Goal: Task Accomplishment & Management: Manage account settings

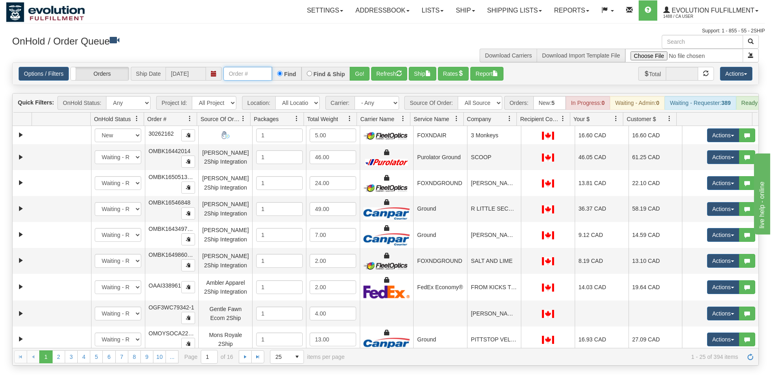
click at [256, 74] on input "text" at bounding box center [247, 74] width 49 height 14
click at [491, 102] on select "All Sources AirBlaster 2Ship Integration Ambler Apparel 2Ship Integration Blast…" at bounding box center [480, 103] width 45 height 14
select select "Tofino Towels 2Ship"
click at [458, 96] on select "All Sources AirBlaster 2Ship Integration Ambler Apparel 2Ship Integration Blast…" at bounding box center [480, 103] width 45 height 14
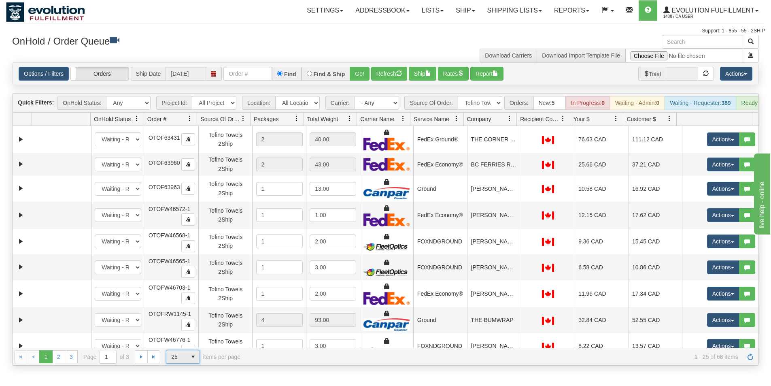
click at [192, 362] on span "select" at bounding box center [193, 356] width 13 height 13
click at [192, 348] on li "100" at bounding box center [182, 349] width 33 height 11
click at [509, 122] on span at bounding box center [509, 118] width 6 height 6
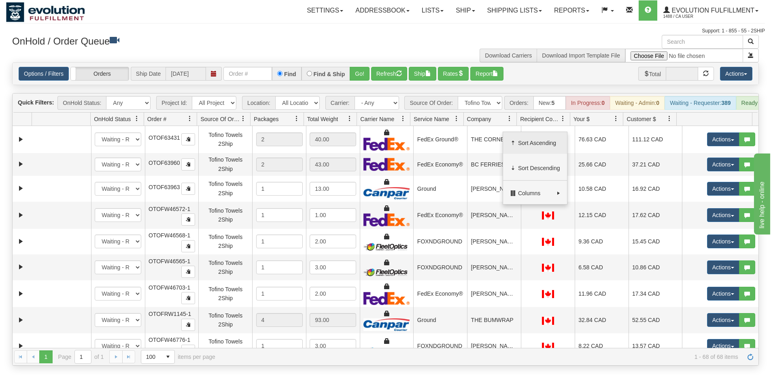
click at [523, 141] on span "Sort Ascending" at bounding box center [539, 143] width 42 height 8
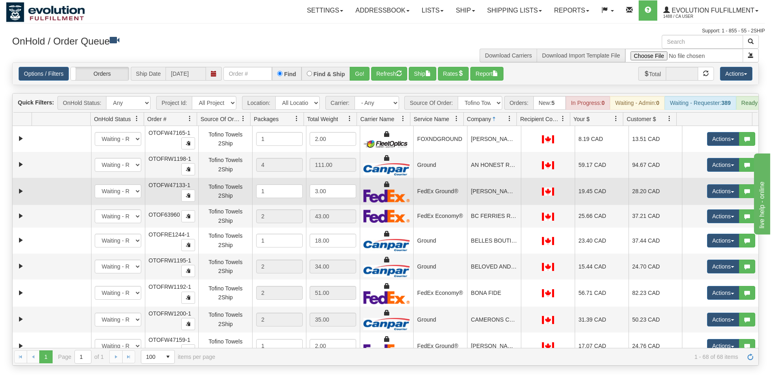
click at [490, 195] on td "[PERSON_NAME]" at bounding box center [494, 191] width 54 height 27
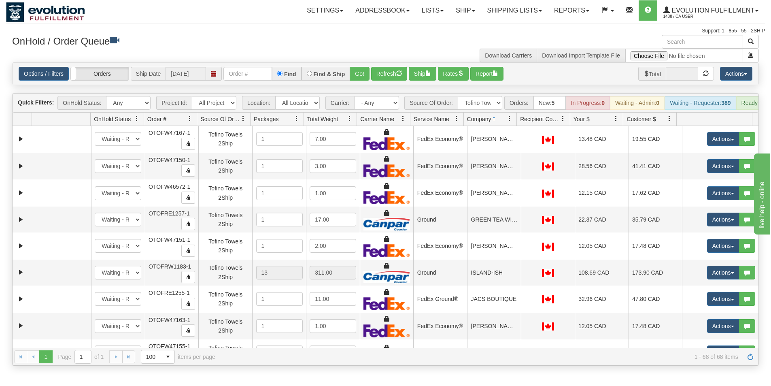
scroll to position [364, 0]
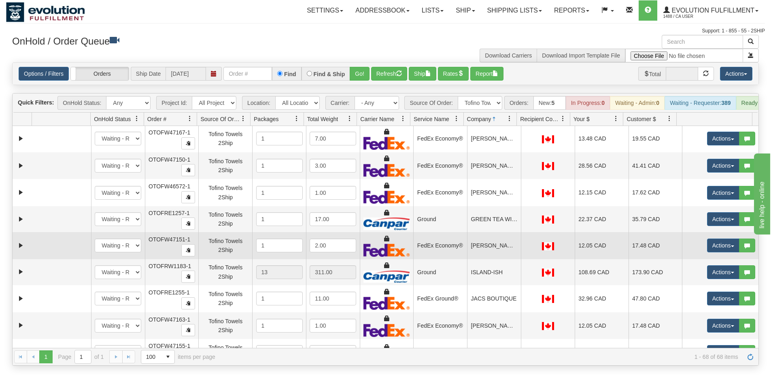
click at [489, 253] on td "[PERSON_NAME]" at bounding box center [494, 245] width 54 height 27
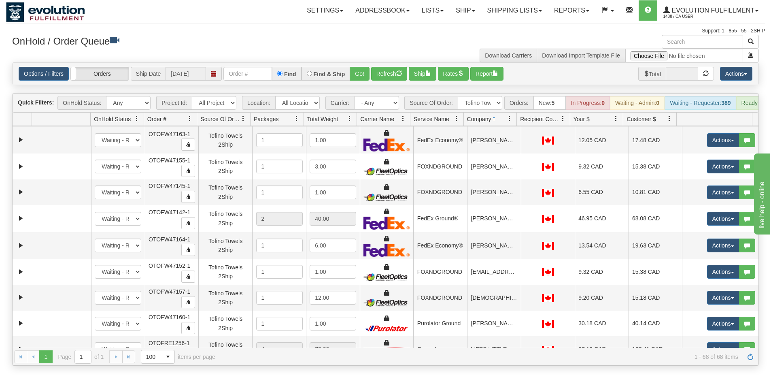
scroll to position [567, 0]
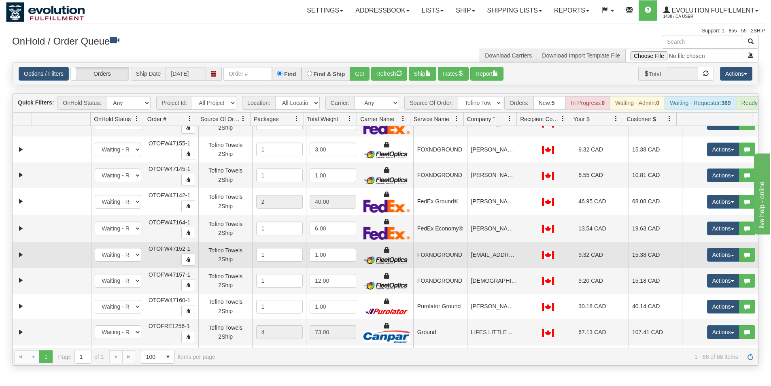
click at [484, 265] on td "[EMAIL_ADDRESS][DOMAIN_NAME]" at bounding box center [494, 255] width 54 height 26
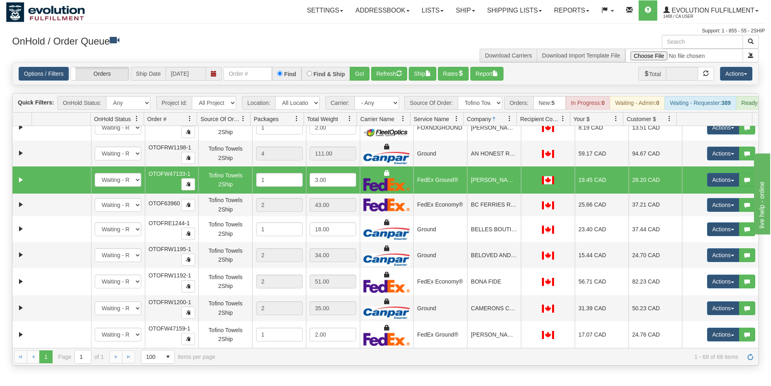
scroll to position [0, 0]
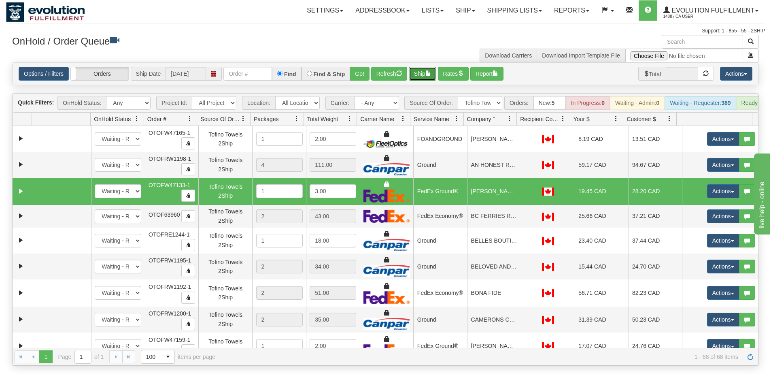
click at [421, 74] on button "Ship" at bounding box center [423, 74] width 28 height 14
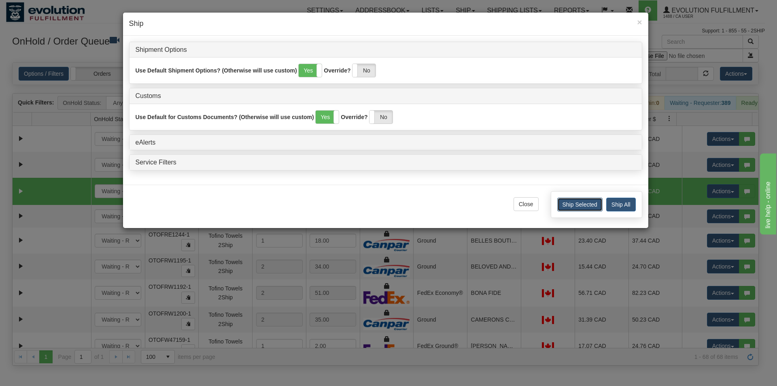
click at [574, 206] on button "Ship Selected" at bounding box center [579, 205] width 45 height 14
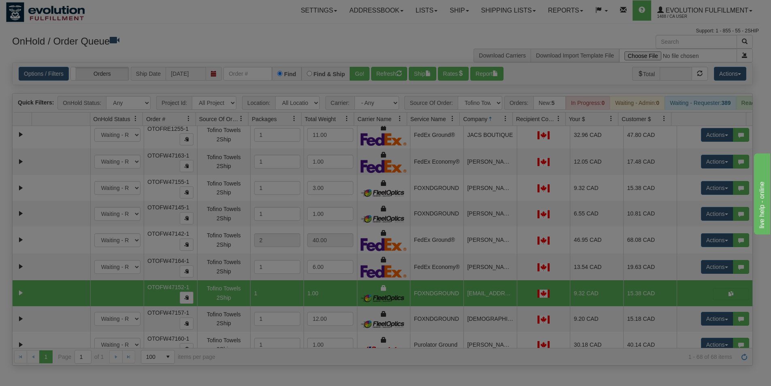
scroll to position [688, 0]
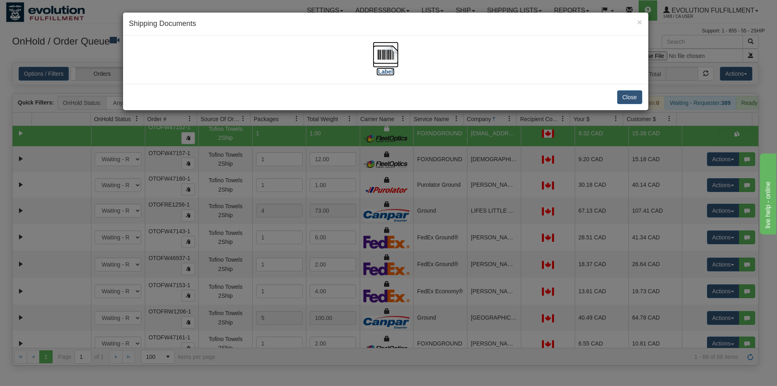
click at [394, 55] on img at bounding box center [386, 55] width 26 height 26
click at [525, 193] on div "× Shipping Documents [Label] Close" at bounding box center [388, 193] width 777 height 386
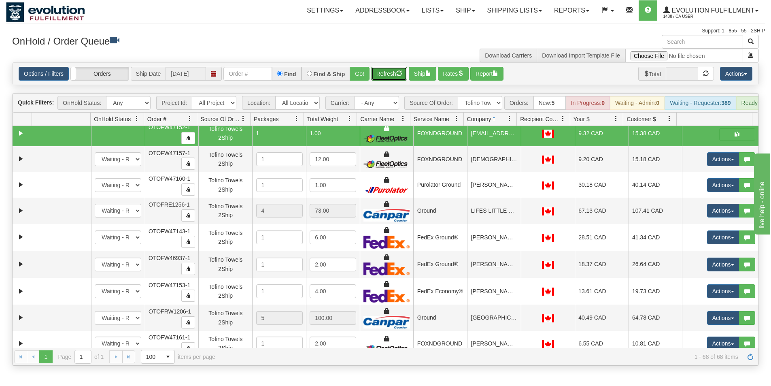
click at [394, 76] on button "Refresh" at bounding box center [389, 74] width 36 height 14
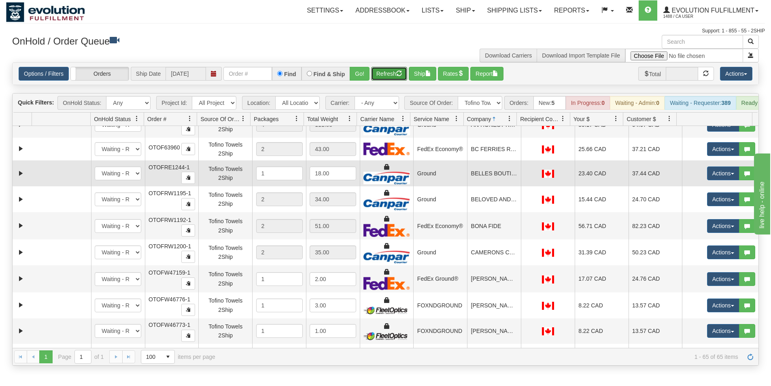
scroll to position [40, 0]
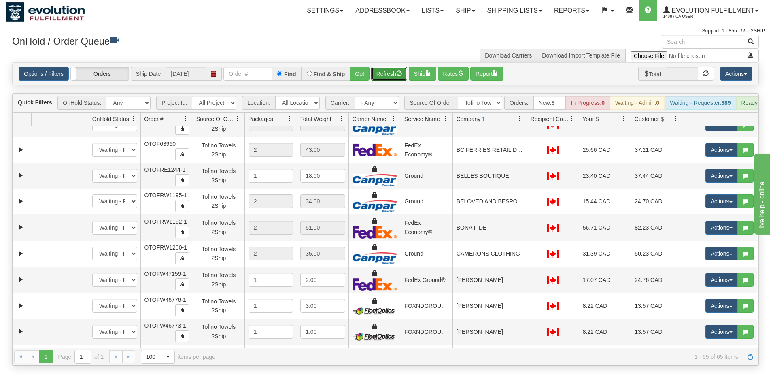
drag, startPoint x: 516, startPoint y: 120, endPoint x: 521, endPoint y: 119, distance: 5.4
click at [521, 119] on div "Id Location Request Id Reply Id OnHold Status Order # Source Of Order Packages …" at bounding box center [383, 119] width 740 height 13
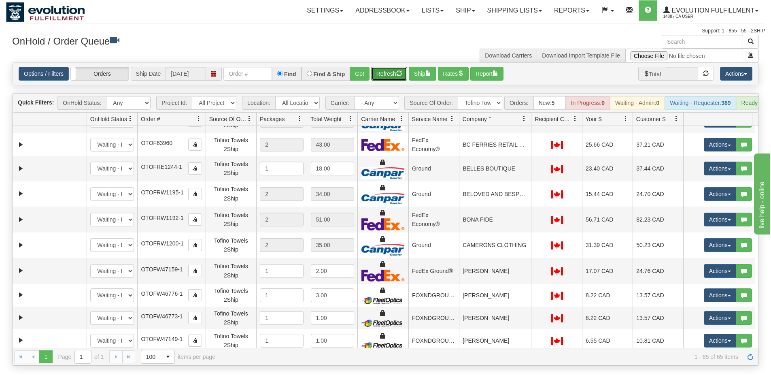
click at [194, 123] on div "Id Location Request Id Reply Id OnHold Status Order # Source Of Order Packages …" at bounding box center [383, 119] width 740 height 13
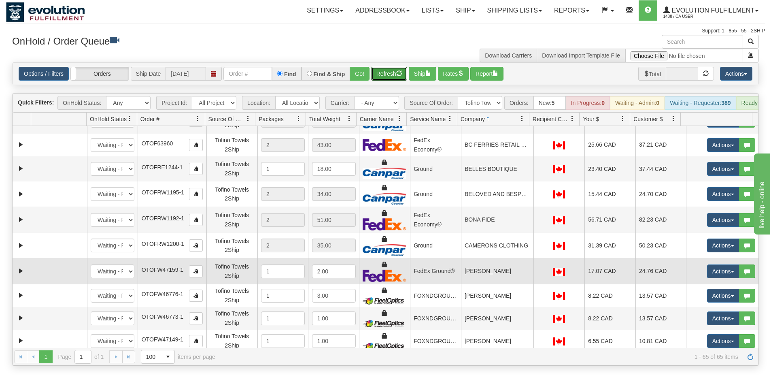
click at [484, 278] on td "[PERSON_NAME]" at bounding box center [497, 271] width 72 height 26
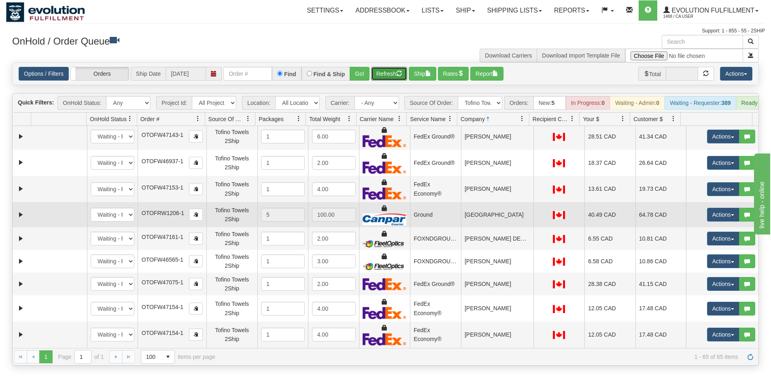
scroll to position [688, 0]
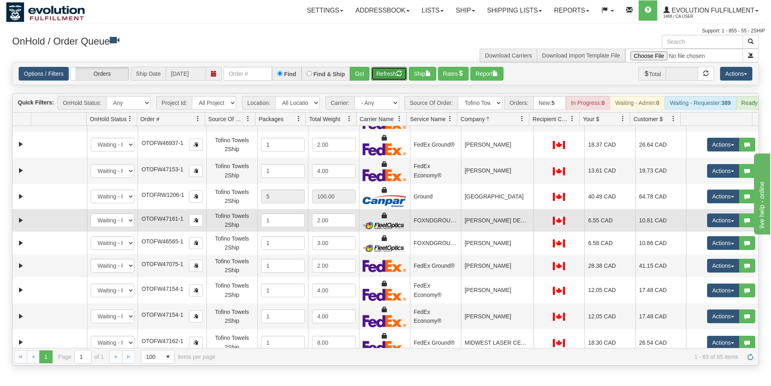
click at [489, 224] on td "[PERSON_NAME] DESIGN" at bounding box center [497, 220] width 72 height 23
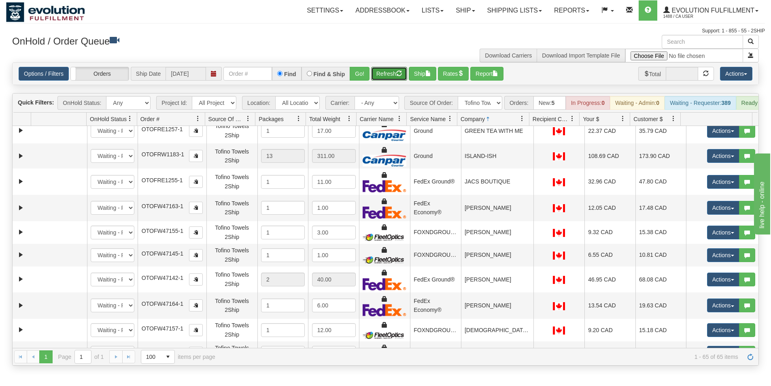
scroll to position [405, 0]
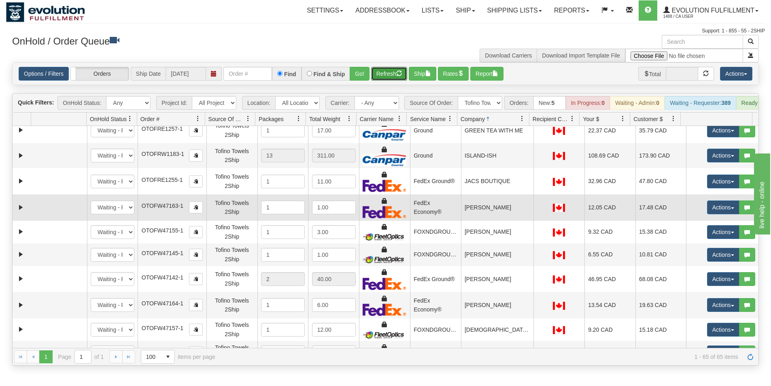
click at [491, 215] on td "[PERSON_NAME]" at bounding box center [497, 207] width 72 height 26
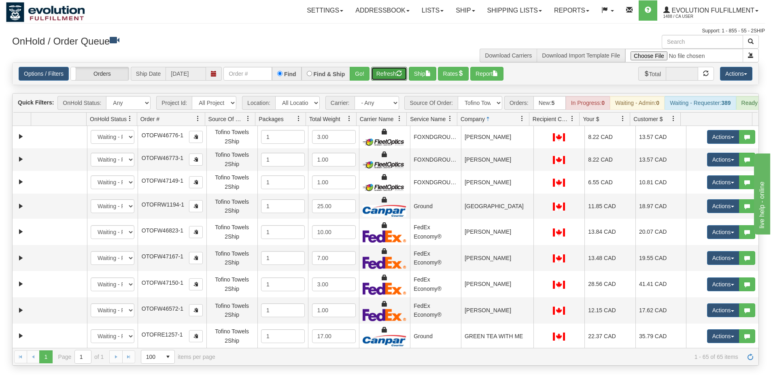
scroll to position [40, 0]
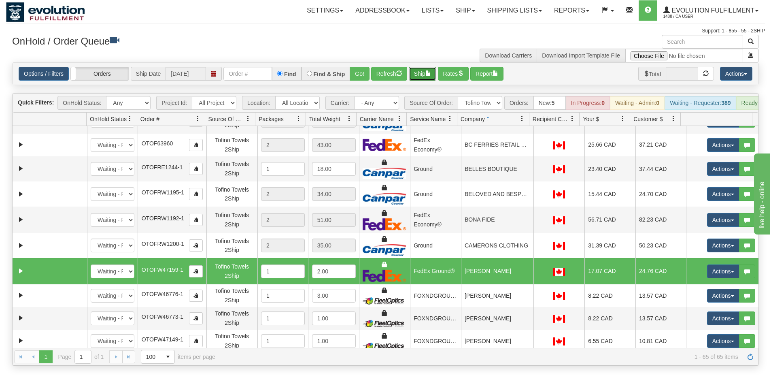
click at [425, 74] on button "Ship" at bounding box center [423, 74] width 28 height 14
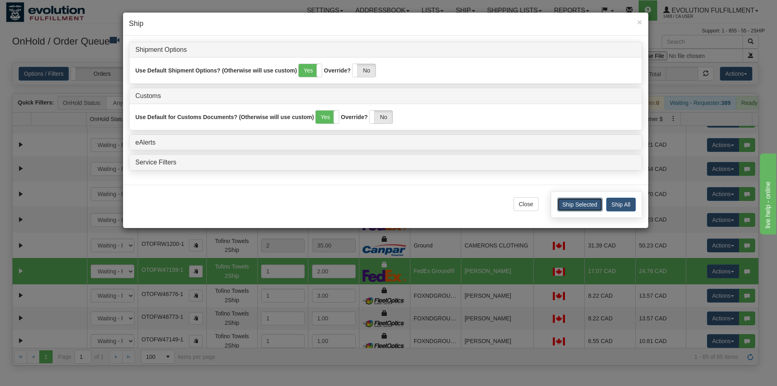
click at [577, 199] on button "Ship Selected" at bounding box center [579, 205] width 45 height 14
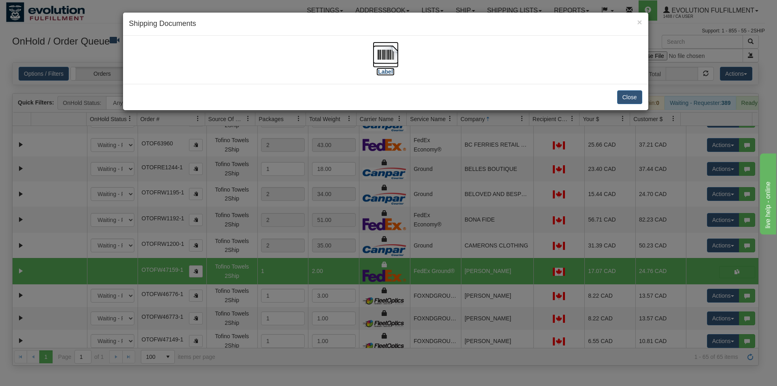
click at [382, 62] on img at bounding box center [386, 55] width 26 height 26
click at [450, 206] on div "× Shipping Documents [Label] Close" at bounding box center [388, 193] width 777 height 386
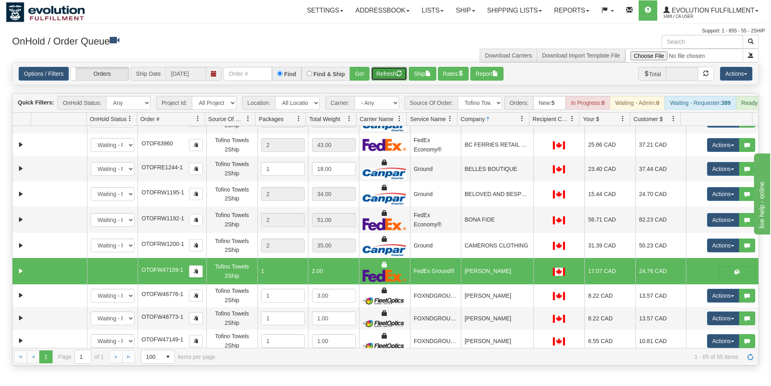
click at [390, 70] on button "Refresh" at bounding box center [389, 74] width 36 height 14
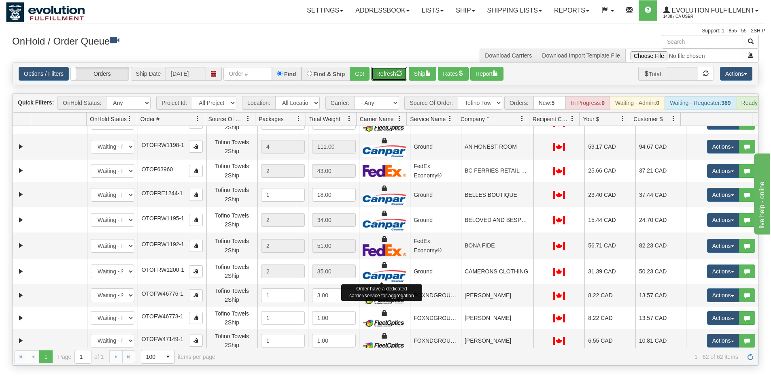
scroll to position [0, 0]
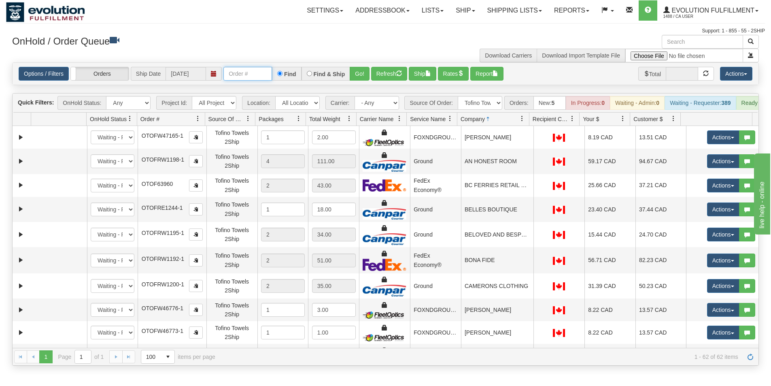
click at [245, 72] on input "text" at bounding box center [247, 74] width 49 height 14
type input "OTOFW47160-1"
click at [360, 72] on button "Go!" at bounding box center [360, 74] width 20 height 14
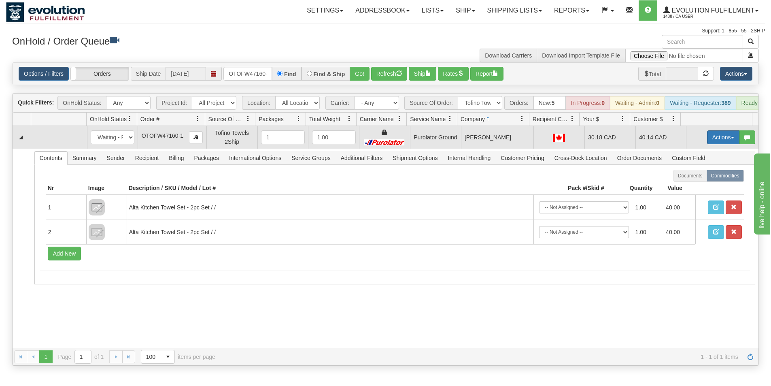
click at [712, 142] on button "Actions" at bounding box center [723, 137] width 32 height 14
click at [696, 177] on span "Rate All Services" at bounding box center [706, 173] width 49 height 6
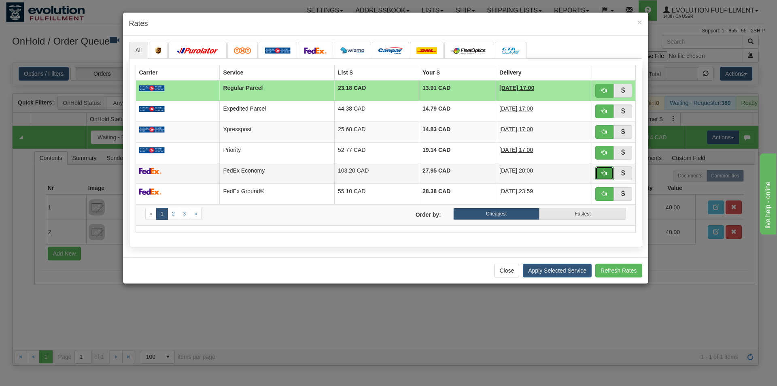
click at [605, 174] on span "button" at bounding box center [604, 173] width 6 height 6
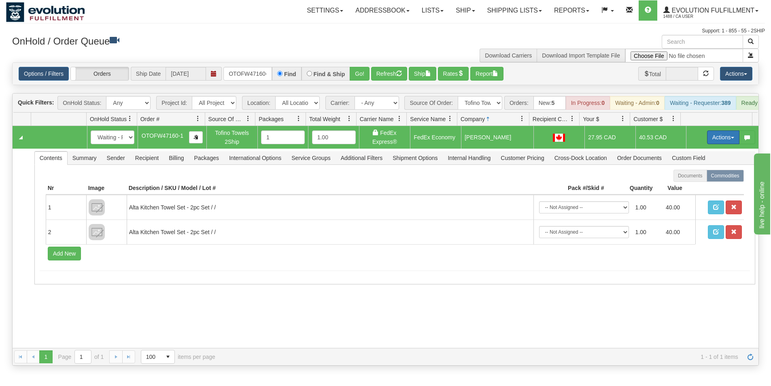
click at [711, 143] on button "Actions" at bounding box center [723, 137] width 32 height 14
click at [689, 187] on span "Ship" at bounding box center [690, 184] width 17 height 6
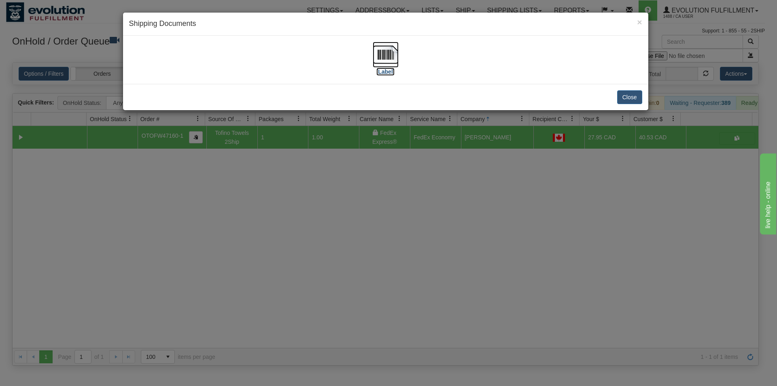
click at [386, 62] on img at bounding box center [386, 55] width 26 height 26
click at [482, 210] on div "× Shipping Documents [Label] Close" at bounding box center [388, 193] width 777 height 386
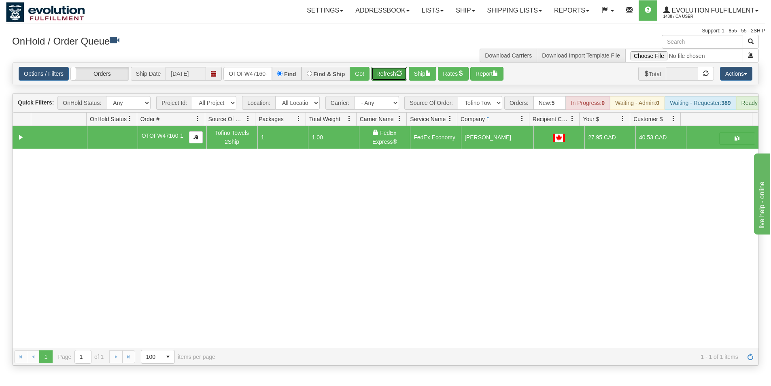
click at [391, 70] on button "Refresh" at bounding box center [389, 74] width 36 height 14
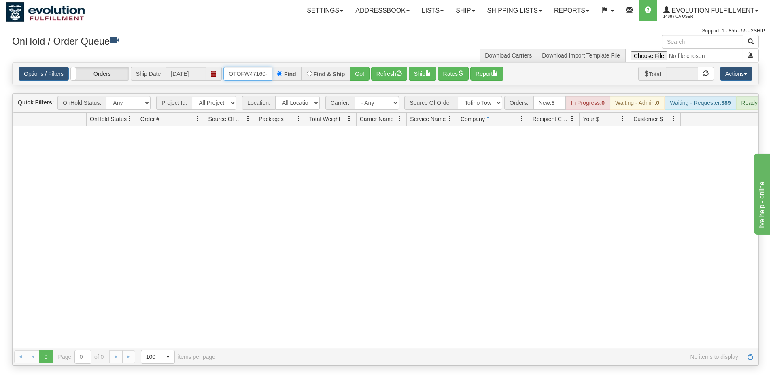
scroll to position [0, 4]
drag, startPoint x: 227, startPoint y: 72, endPoint x: 270, endPoint y: 77, distance: 43.9
click at [270, 77] on input "OTOFW47160-1" at bounding box center [247, 74] width 49 height 14
click at [386, 78] on button "Refresh" at bounding box center [389, 74] width 36 height 14
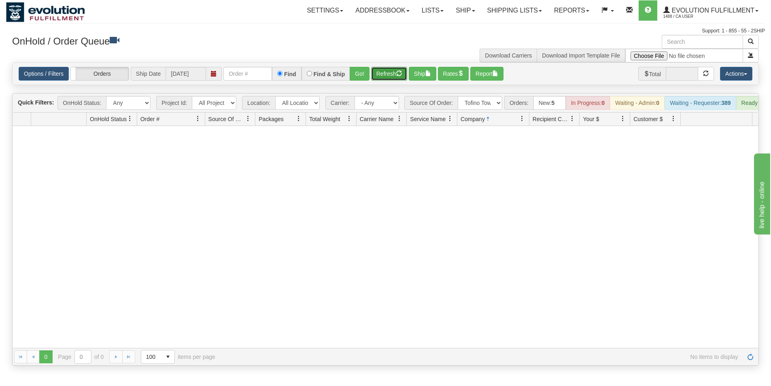
click at [380, 73] on button "Refresh" at bounding box center [389, 74] width 36 height 14
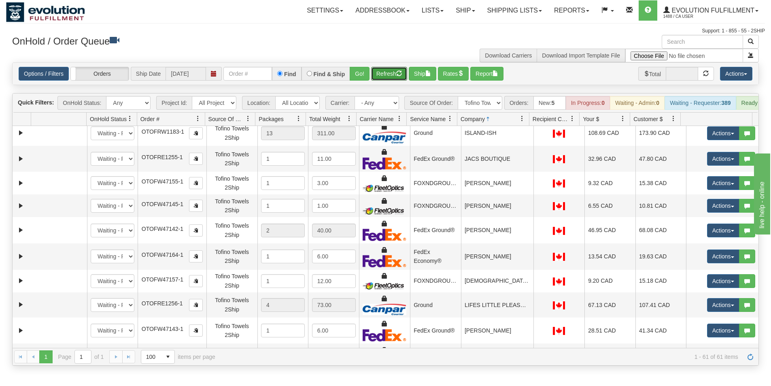
scroll to position [405, 0]
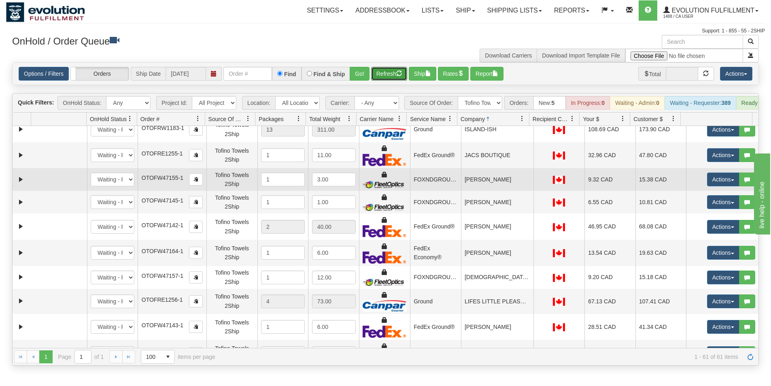
click at [499, 185] on td "[PERSON_NAME]" at bounding box center [497, 179] width 72 height 23
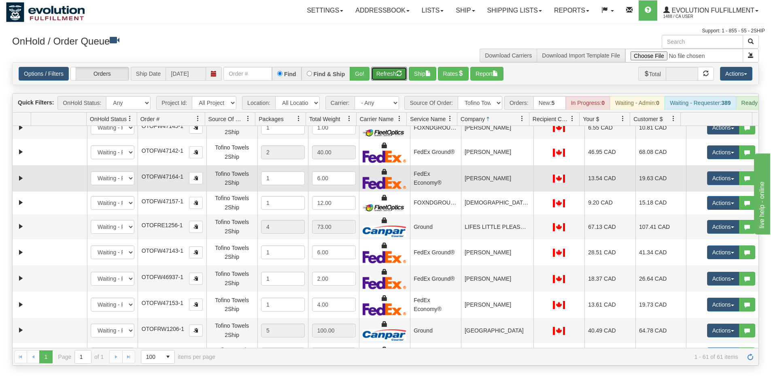
scroll to position [486, 0]
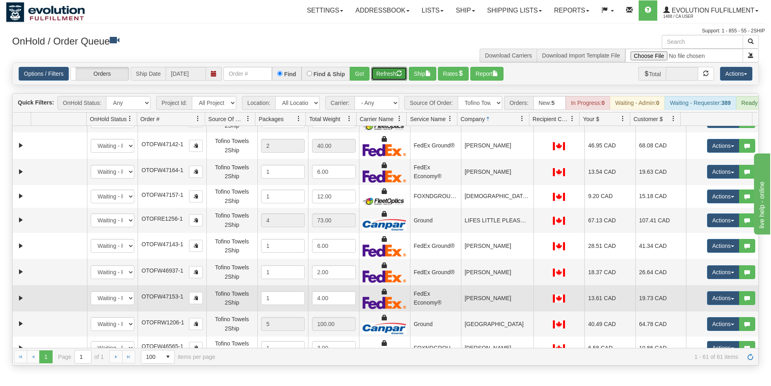
click at [495, 303] on td "[PERSON_NAME]" at bounding box center [497, 298] width 72 height 26
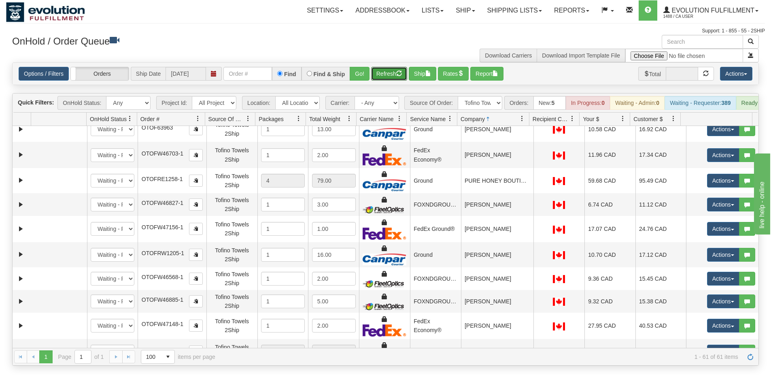
scroll to position [850, 0]
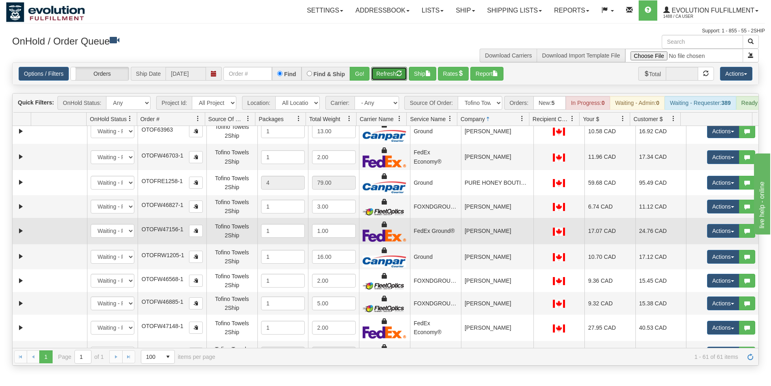
click at [490, 239] on td "[PERSON_NAME]" at bounding box center [497, 231] width 72 height 26
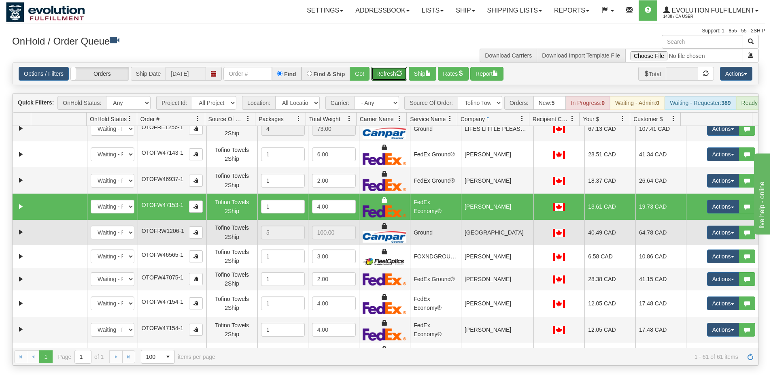
scroll to position [567, 0]
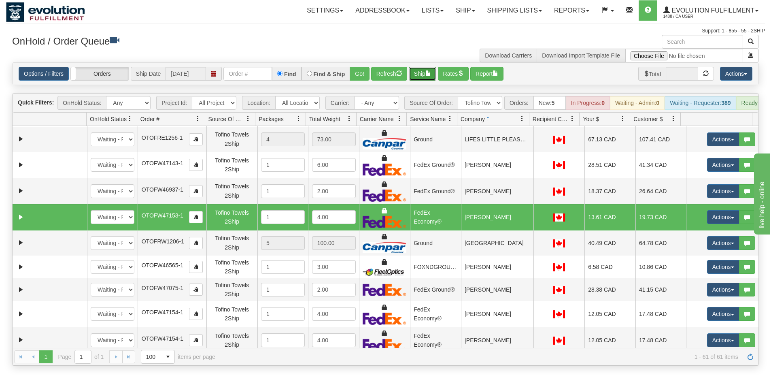
click at [428, 74] on span "button" at bounding box center [428, 73] width 6 height 6
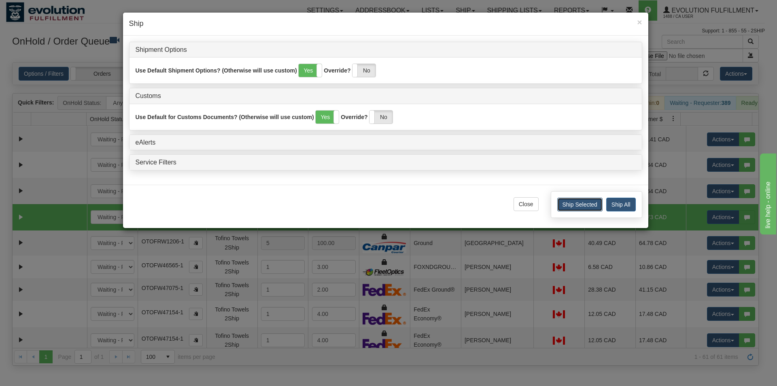
click at [574, 203] on button "Ship Selected" at bounding box center [579, 205] width 45 height 14
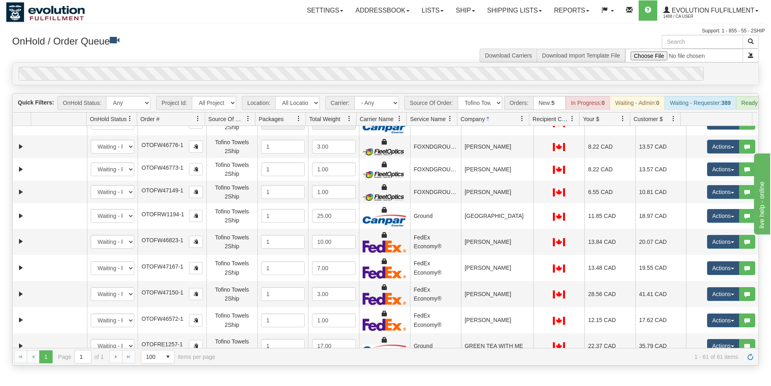
scroll to position [162, 0]
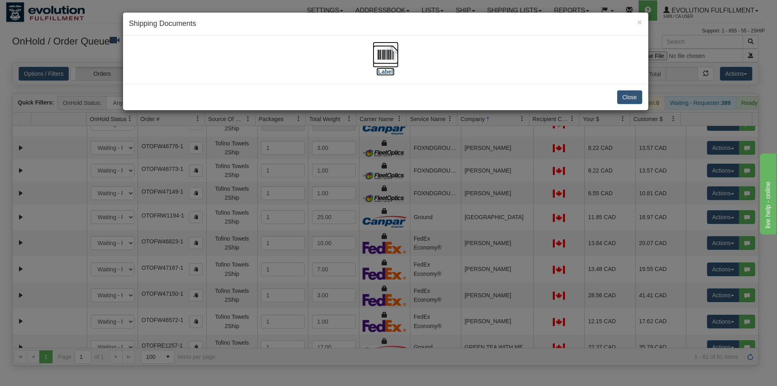
click at [382, 58] on img at bounding box center [386, 55] width 26 height 26
click at [404, 220] on div "× Shipping Documents [Label] Close" at bounding box center [388, 193] width 777 height 386
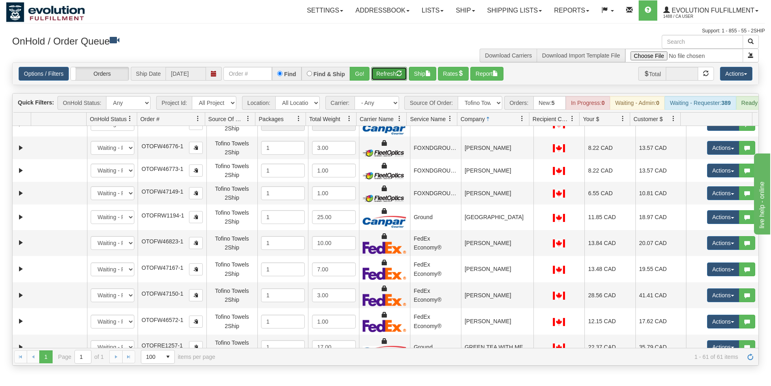
click at [395, 70] on button "Refresh" at bounding box center [389, 74] width 36 height 14
click at [486, 104] on select "All Sources AirBlaster 2Ship Integration Ambler Apparel 2Ship Integration Blast…" at bounding box center [480, 103] width 45 height 14
select select "grid toolbar"
click at [458, 96] on select "All Sources AirBlaster 2Ship Integration Ambler Apparel 2Ship Integration Blast…" at bounding box center [480, 103] width 45 height 14
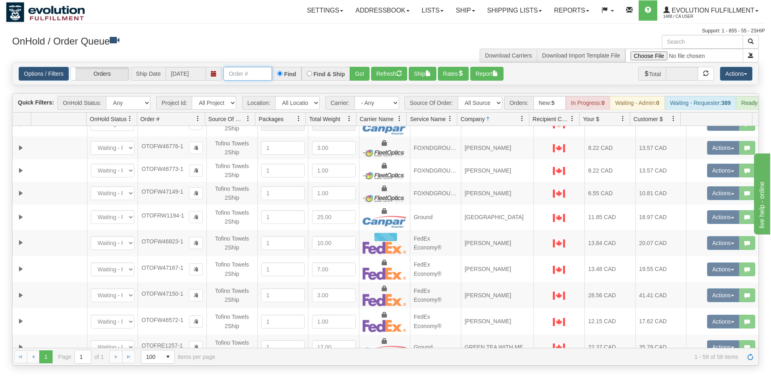
click at [239, 76] on input "text" at bounding box center [247, 74] width 49 height 14
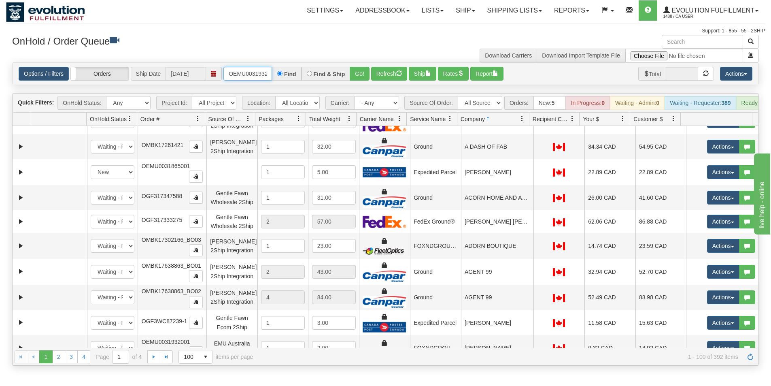
type input "OEMU0031932001"
click at [355, 75] on button "Go!" at bounding box center [360, 74] width 20 height 14
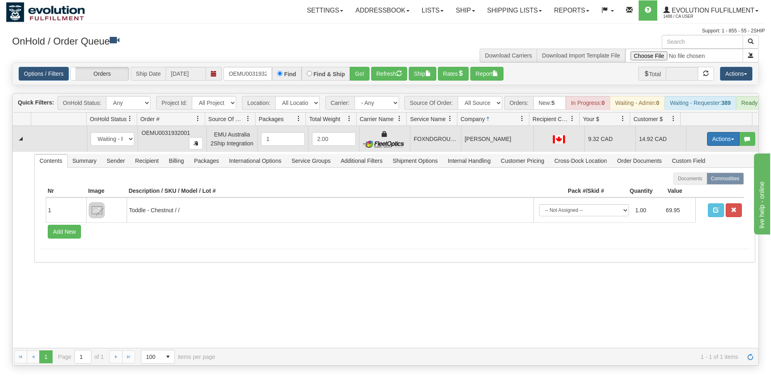
click at [716, 146] on button "Actions" at bounding box center [723, 139] width 32 height 14
click at [697, 189] on link "Ship" at bounding box center [706, 186] width 65 height 11
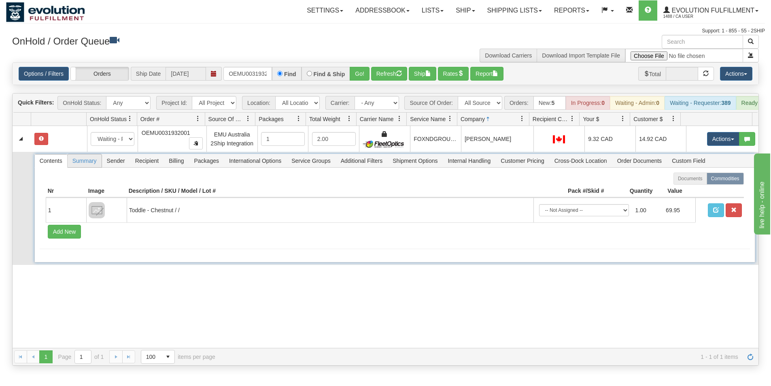
click at [78, 166] on span "Summary" at bounding box center [85, 160] width 34 height 13
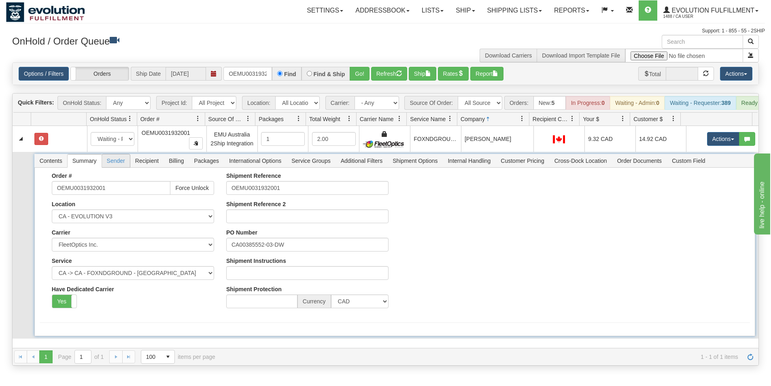
click at [113, 165] on span "Sender" at bounding box center [116, 160] width 28 height 13
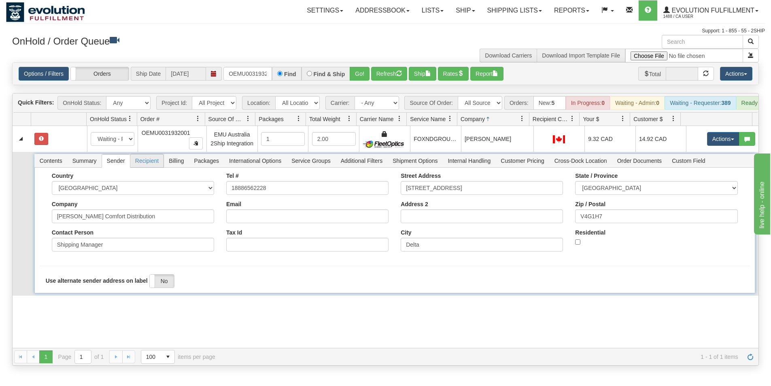
click at [156, 165] on span "Recipient" at bounding box center [146, 160] width 33 height 13
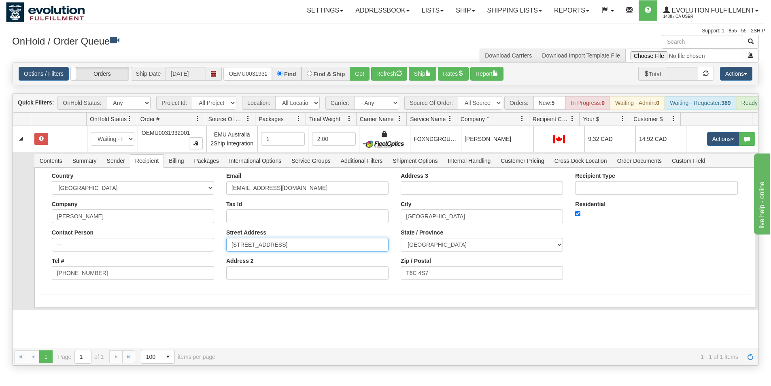
drag, startPoint x: 291, startPoint y: 250, endPoint x: 361, endPoint y: 260, distance: 70.7
click at [361, 260] on div "Email [EMAIL_ADDRESS][DOMAIN_NAME] Tax Id Street Address [STREET_ADDRESS] Addre…" at bounding box center [307, 228] width 174 height 113
type input "[STREET_ADDRESS]"
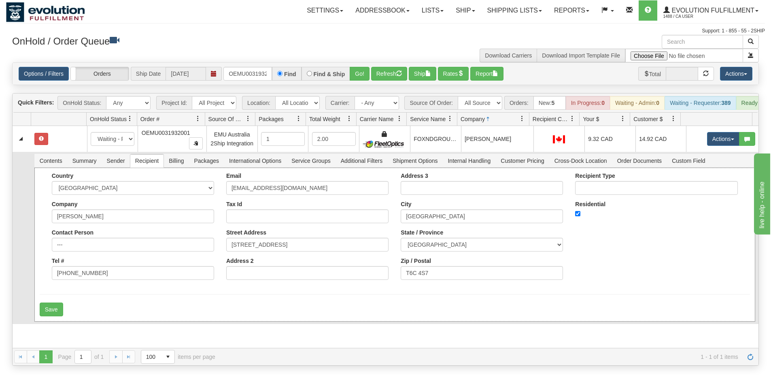
click at [43, 251] on div "Country [GEOGRAPHIC_DATA] [GEOGRAPHIC_DATA] [GEOGRAPHIC_DATA] [GEOGRAPHIC_DATA]…" at bounding box center [395, 228] width 710 height 113
click at [45, 316] on button "Save" at bounding box center [51, 309] width 23 height 14
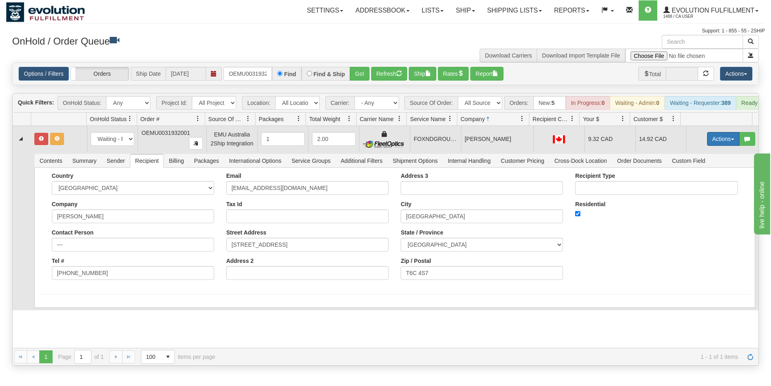
click at [731, 140] on span "button" at bounding box center [732, 139] width 3 height 2
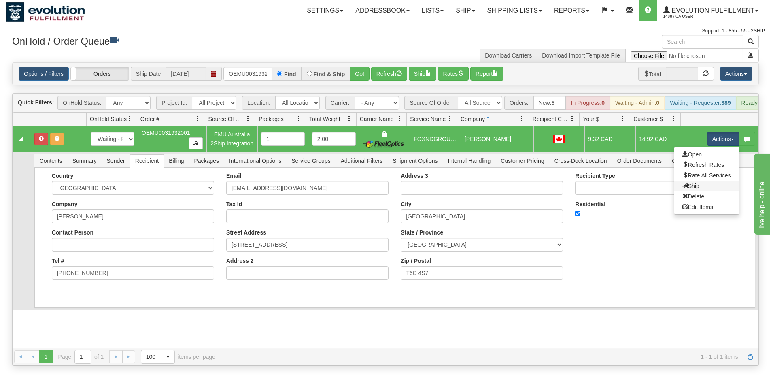
click at [694, 191] on link "Ship" at bounding box center [706, 186] width 65 height 11
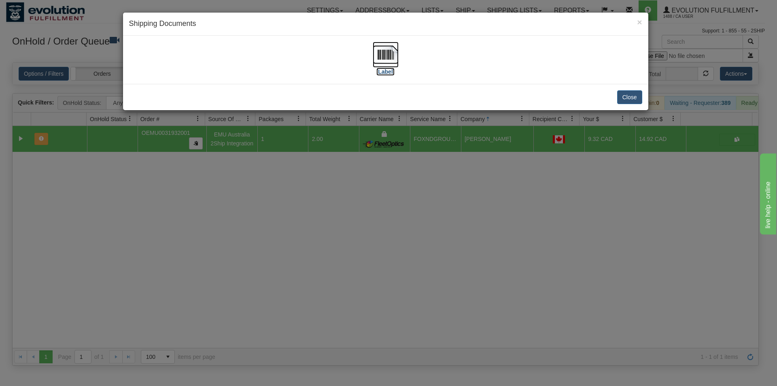
click at [393, 56] on img at bounding box center [386, 55] width 26 height 26
click at [314, 224] on div "× Shipping Documents [Label] Close" at bounding box center [388, 193] width 777 height 386
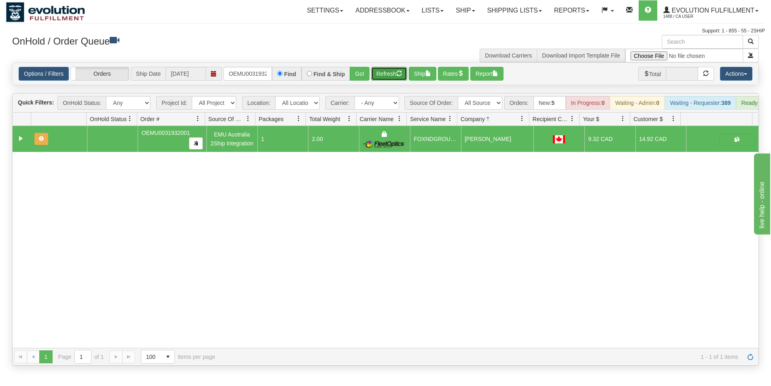
click at [387, 78] on button "Refresh" at bounding box center [389, 74] width 36 height 14
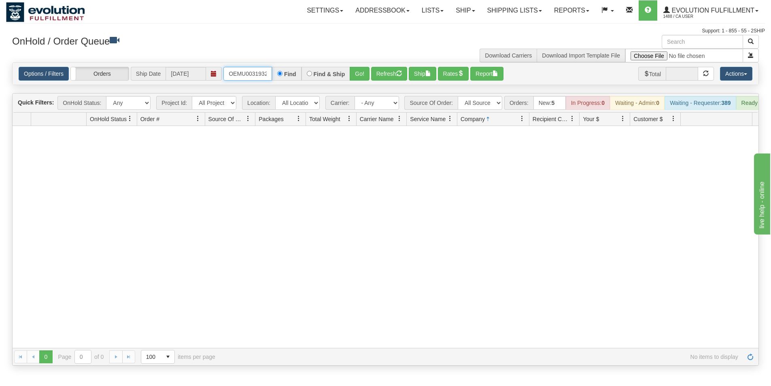
scroll to position [0, 11]
drag, startPoint x: 229, startPoint y: 71, endPoint x: 274, endPoint y: 76, distance: 45.6
click at [274, 76] on div "OEMU0031932001 Find Find & Ship Go!" at bounding box center [296, 74] width 146 height 14
click at [356, 74] on button "Go!" at bounding box center [360, 74] width 20 height 14
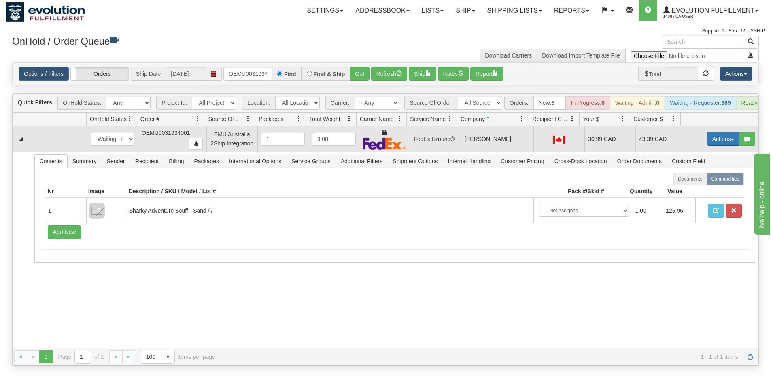
click at [712, 142] on button "Actions" at bounding box center [723, 139] width 32 height 14
click at [697, 178] on span "Rate All Services" at bounding box center [706, 175] width 49 height 6
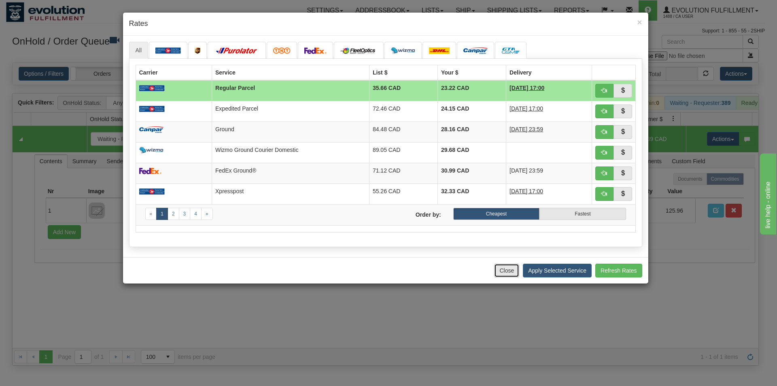
click at [502, 268] on button "Close" at bounding box center [506, 270] width 25 height 14
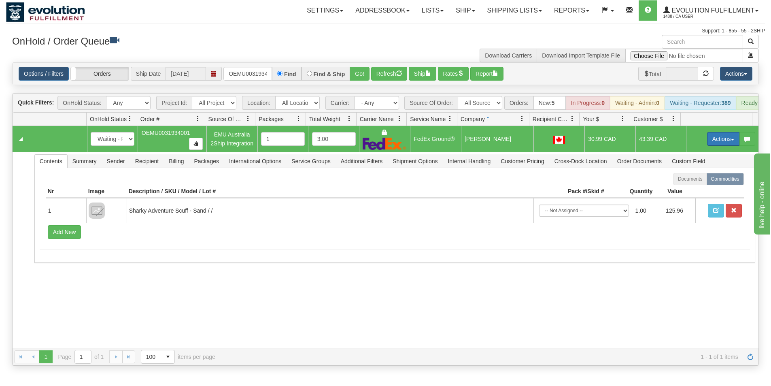
click at [714, 146] on button "Actions" at bounding box center [723, 139] width 32 height 14
click at [694, 191] on link "Ship" at bounding box center [706, 186] width 65 height 11
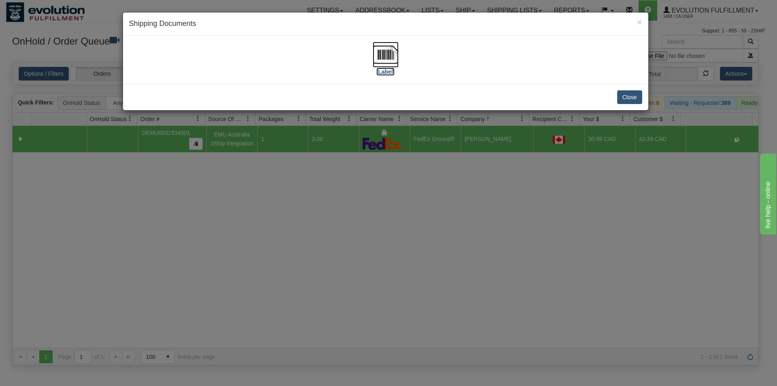
click at [389, 64] on img at bounding box center [386, 55] width 26 height 26
click at [399, 239] on div "× Shipping Documents [Label] Close" at bounding box center [388, 193] width 777 height 386
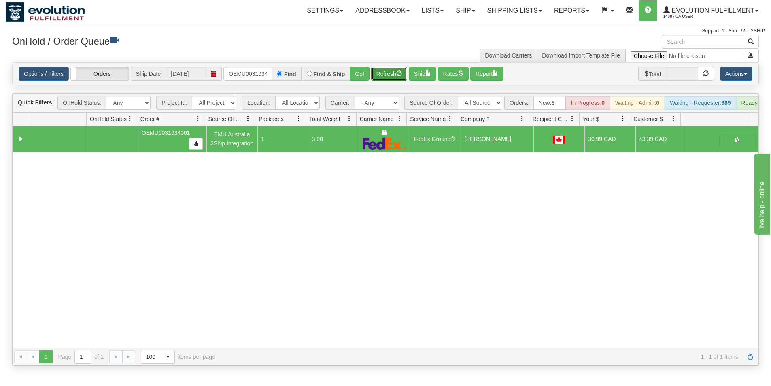
click at [393, 72] on button "Refresh" at bounding box center [389, 74] width 36 height 14
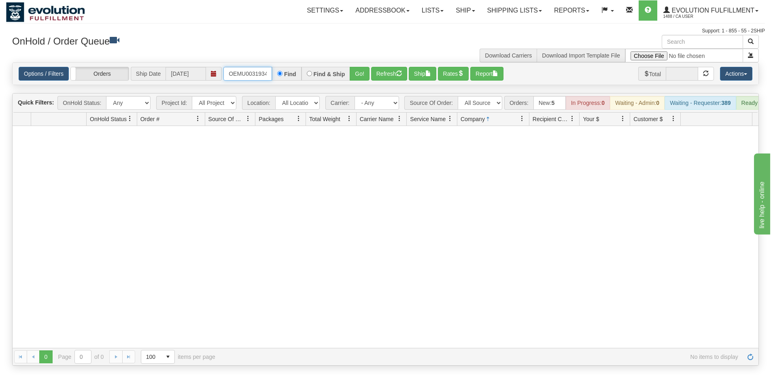
scroll to position [0, 11]
drag, startPoint x: 228, startPoint y: 72, endPoint x: 278, endPoint y: 82, distance: 50.7
click at [278, 82] on div "Options / Filters Group Shipments Orders Ship Date [DATE] OEMU0031934001 Find F…" at bounding box center [386, 74] width 746 height 22
click at [361, 77] on button "Go!" at bounding box center [360, 74] width 20 height 14
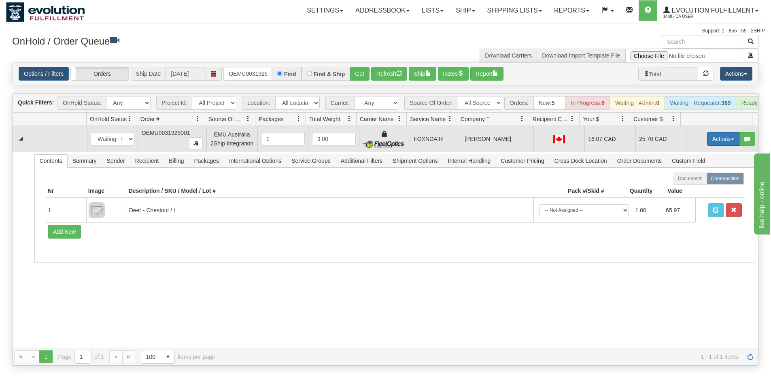
click at [708, 146] on button "Actions" at bounding box center [723, 139] width 32 height 14
click at [688, 189] on span "Ship" at bounding box center [690, 186] width 17 height 6
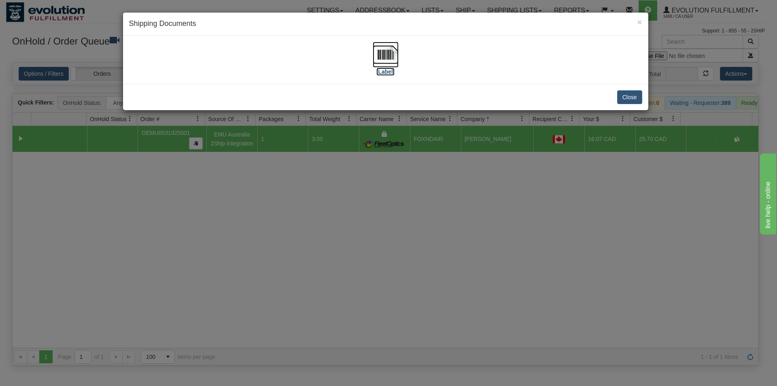
click at [379, 61] on img at bounding box center [386, 55] width 26 height 26
click at [425, 265] on div "× Shipping Documents [Label] Close" at bounding box center [388, 193] width 777 height 386
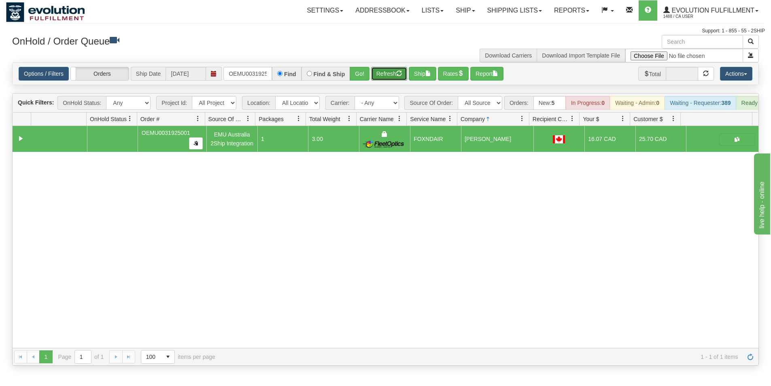
click at [379, 80] on button "Refresh" at bounding box center [389, 74] width 36 height 14
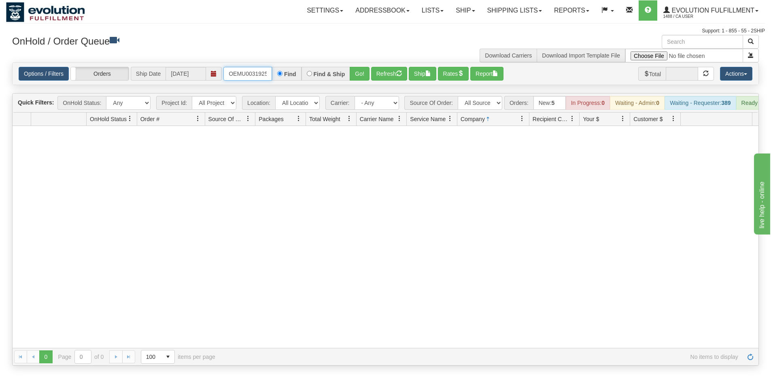
scroll to position [0, 11]
drag, startPoint x: 227, startPoint y: 73, endPoint x: 287, endPoint y: 86, distance: 61.3
click at [287, 86] on div "Is equal to Is not equal to Contains Does not contains CAD USD EUR ZAR [PERSON_…" at bounding box center [385, 213] width 759 height 303
click at [354, 81] on button "Go!" at bounding box center [360, 74] width 20 height 14
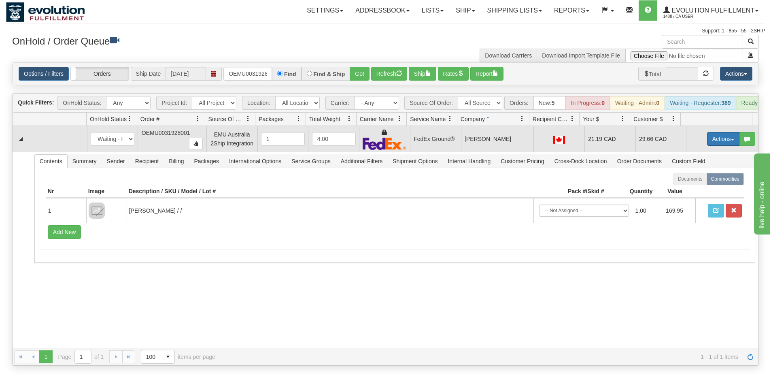
click at [713, 145] on button "Actions" at bounding box center [723, 139] width 32 height 14
click at [687, 189] on span "Ship" at bounding box center [690, 186] width 17 height 6
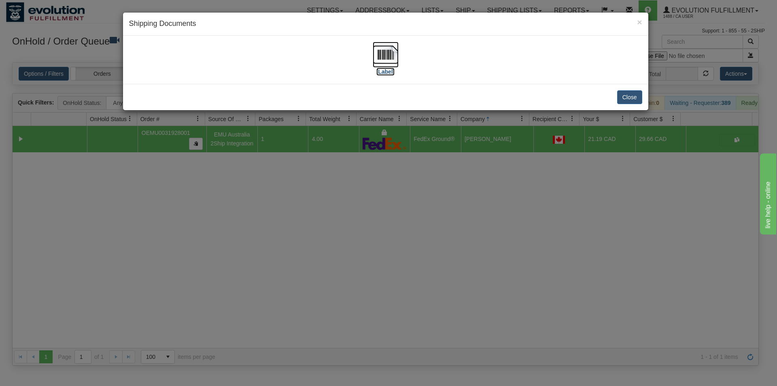
click at [388, 59] on img at bounding box center [386, 55] width 26 height 26
drag, startPoint x: 365, startPoint y: 263, endPoint x: 344, endPoint y: 136, distance: 129.5
click at [365, 263] on div "× Shipping Documents [Label] Close" at bounding box center [388, 193] width 777 height 386
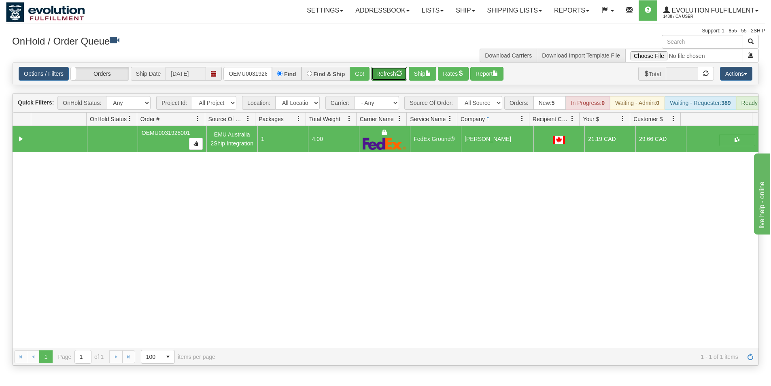
click at [382, 77] on button "Refresh" at bounding box center [389, 74] width 36 height 14
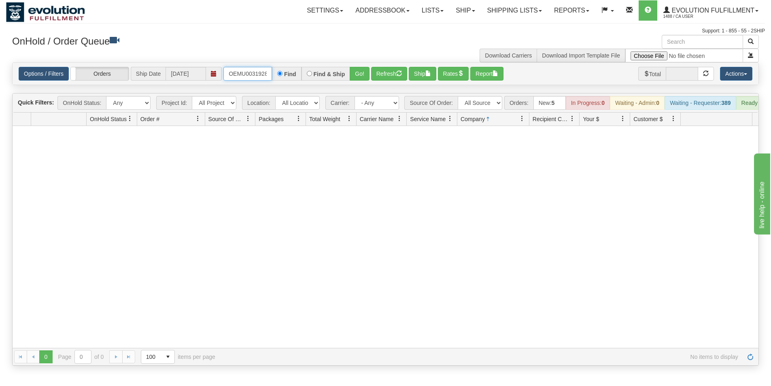
scroll to position [0, 11]
drag, startPoint x: 227, startPoint y: 74, endPoint x: 280, endPoint y: 87, distance: 55.2
click at [280, 87] on div "Is equal to Is not equal to Contains Does not contains CAD USD EUR ZAR [PERSON_…" at bounding box center [385, 213] width 759 height 303
click at [357, 74] on button "Go!" at bounding box center [360, 74] width 20 height 14
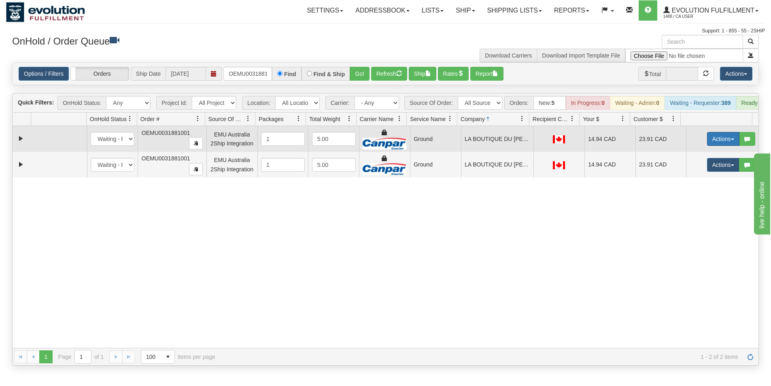
click at [708, 143] on button "Actions" at bounding box center [723, 139] width 32 height 14
click at [691, 189] on span "Ship" at bounding box center [690, 186] width 17 height 6
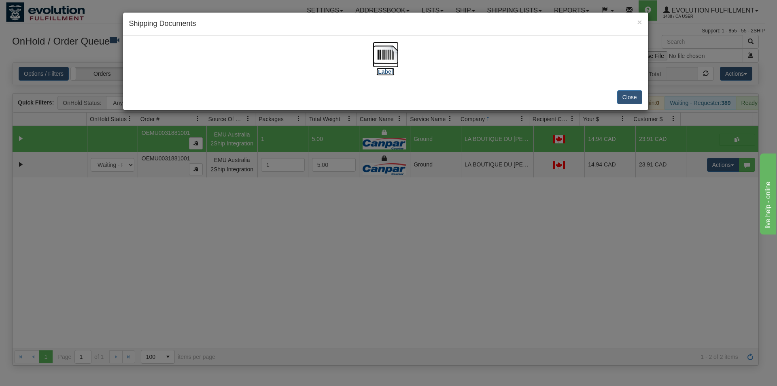
click at [391, 54] on img at bounding box center [386, 55] width 26 height 26
drag, startPoint x: 414, startPoint y: 270, endPoint x: 414, endPoint y: 264, distance: 5.7
click at [414, 270] on div "× Shipping Documents [Label] Close" at bounding box center [388, 193] width 777 height 386
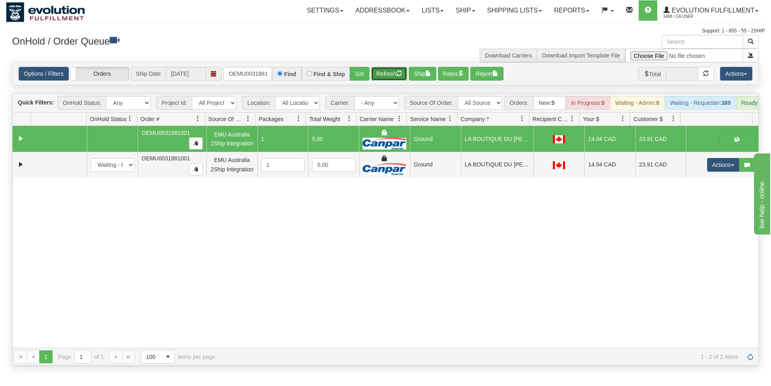
click at [391, 72] on button "Refresh" at bounding box center [389, 74] width 36 height 14
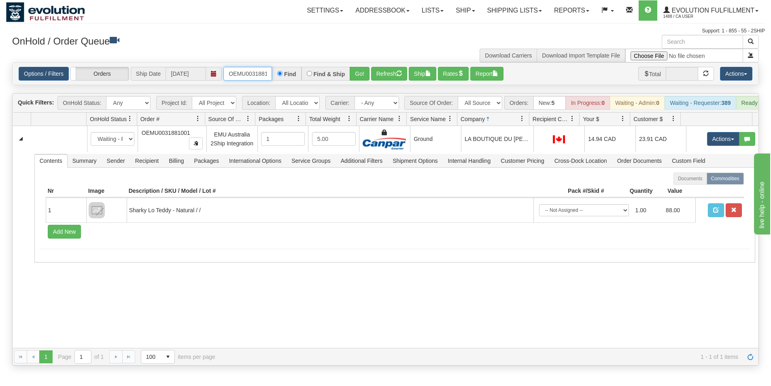
scroll to position [0, 11]
drag, startPoint x: 227, startPoint y: 72, endPoint x: 272, endPoint y: 73, distance: 44.1
click at [272, 73] on input "OEMU0031881001" at bounding box center [247, 74] width 49 height 14
click at [352, 78] on button "Go!" at bounding box center [360, 74] width 20 height 14
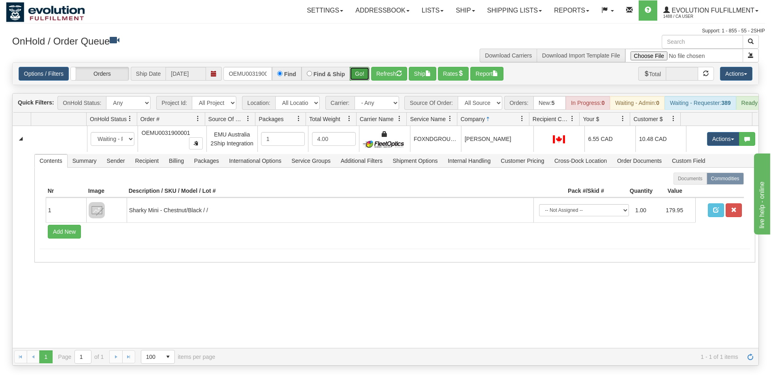
click at [354, 77] on button "Go!" at bounding box center [360, 74] width 20 height 14
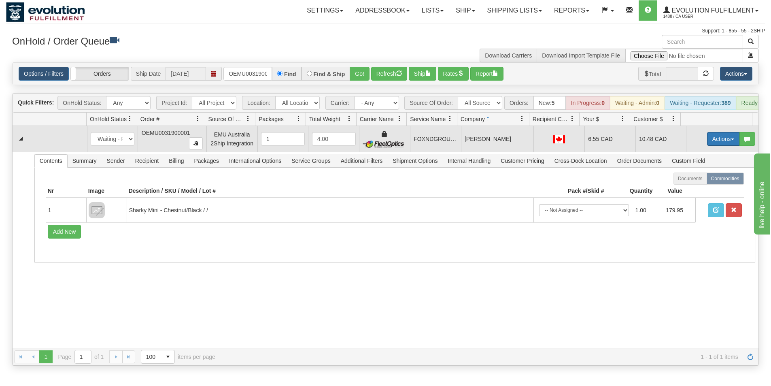
click at [715, 144] on button "Actions" at bounding box center [723, 139] width 32 height 14
click at [685, 189] on span "Ship" at bounding box center [690, 186] width 17 height 6
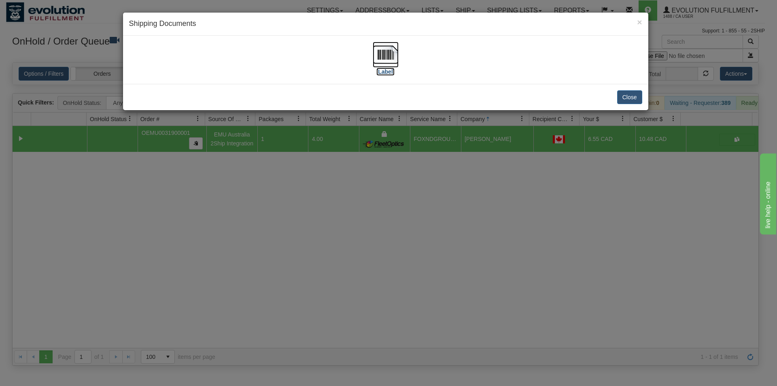
click at [378, 60] on img at bounding box center [386, 55] width 26 height 26
drag, startPoint x: 369, startPoint y: 227, endPoint x: 382, endPoint y: 181, distance: 47.6
click at [370, 227] on div "× Shipping Documents [Label] Close" at bounding box center [388, 193] width 777 height 386
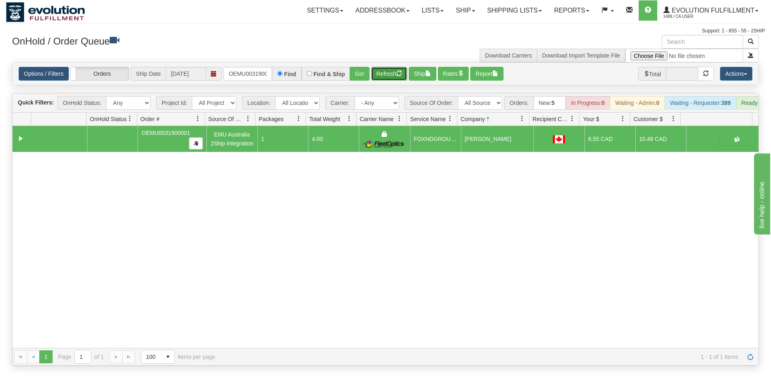
click at [374, 76] on button "Refresh" at bounding box center [389, 74] width 36 height 14
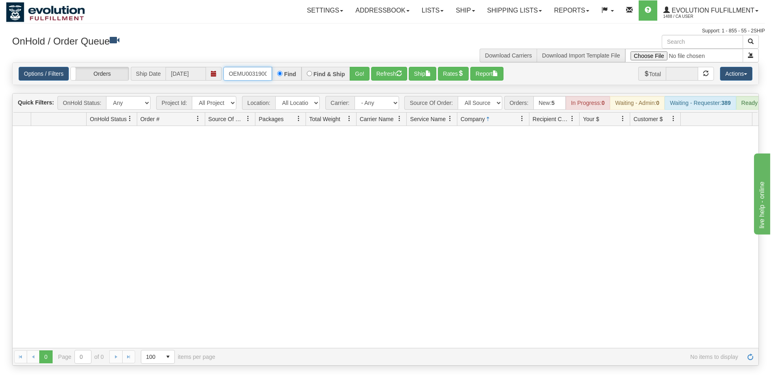
scroll to position [0, 11]
drag, startPoint x: 228, startPoint y: 74, endPoint x: 284, endPoint y: 76, distance: 55.9
click at [284, 77] on div "OEMU0031900001 Find Find & Ship Go!" at bounding box center [296, 74] width 146 height 14
type input "OEMU0031914001"
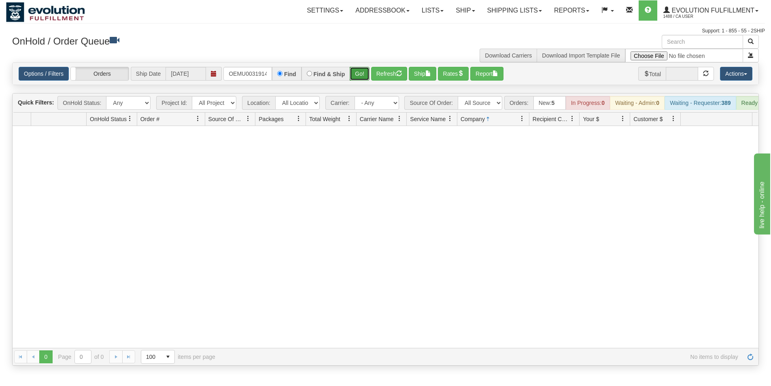
click at [363, 79] on button "Go!" at bounding box center [360, 74] width 20 height 14
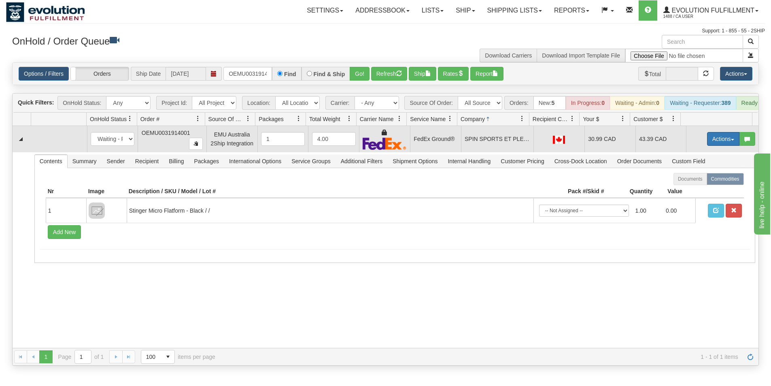
click at [707, 146] on button "Actions" at bounding box center [723, 139] width 32 height 14
click at [697, 178] on span "Rate All Services" at bounding box center [706, 175] width 49 height 6
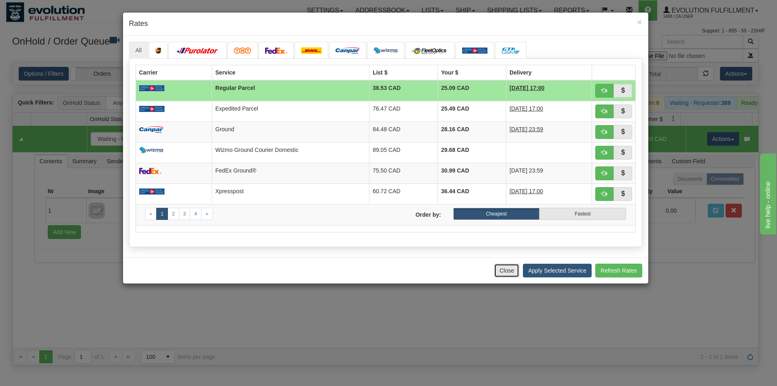
click at [506, 274] on button "Close" at bounding box center [506, 270] width 25 height 14
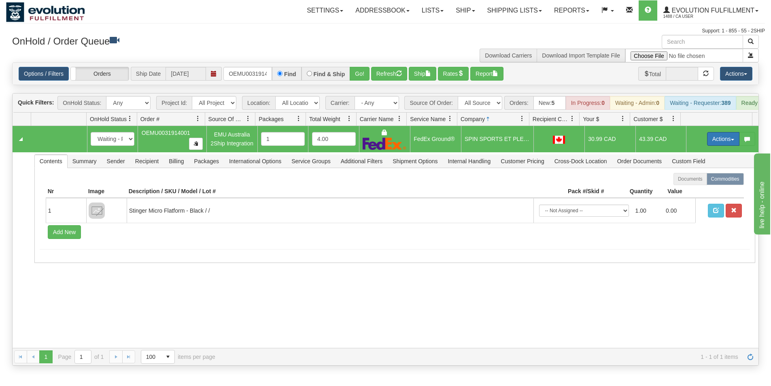
click at [716, 140] on button "Actions" at bounding box center [723, 139] width 32 height 14
click at [686, 189] on span "Ship" at bounding box center [690, 186] width 17 height 6
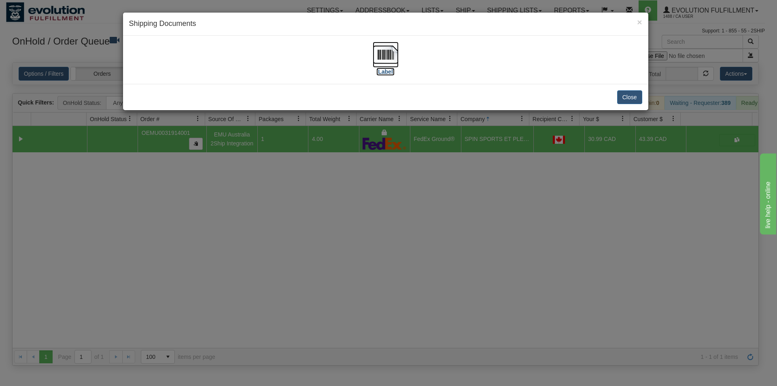
click at [382, 64] on img at bounding box center [386, 55] width 26 height 26
click at [329, 301] on div "× Shipping Documents [Label] Close" at bounding box center [388, 193] width 777 height 386
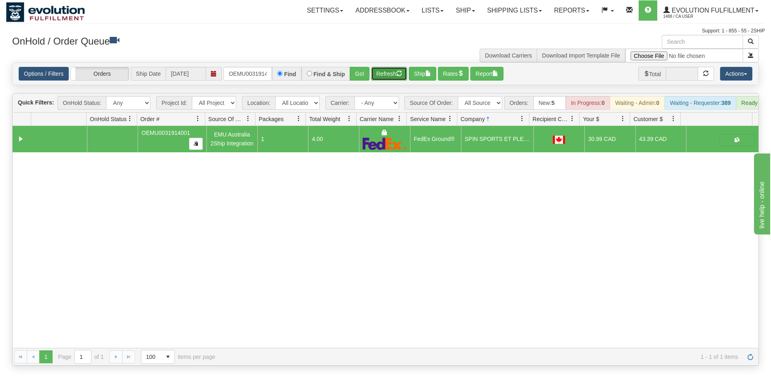
click at [391, 76] on button "Refresh" at bounding box center [389, 74] width 36 height 14
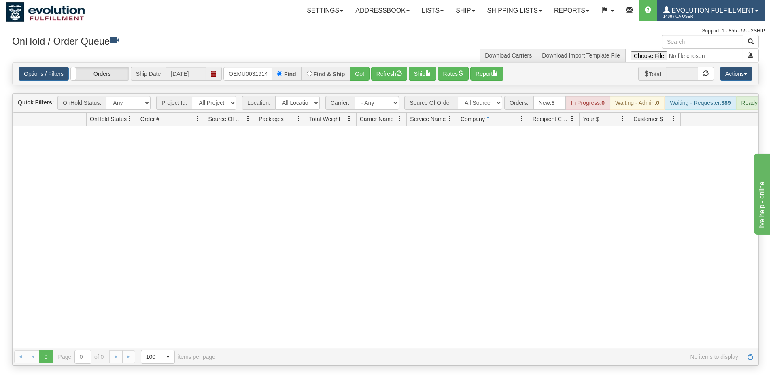
click at [721, 15] on span "1488 / CA User" at bounding box center [693, 17] width 61 height 8
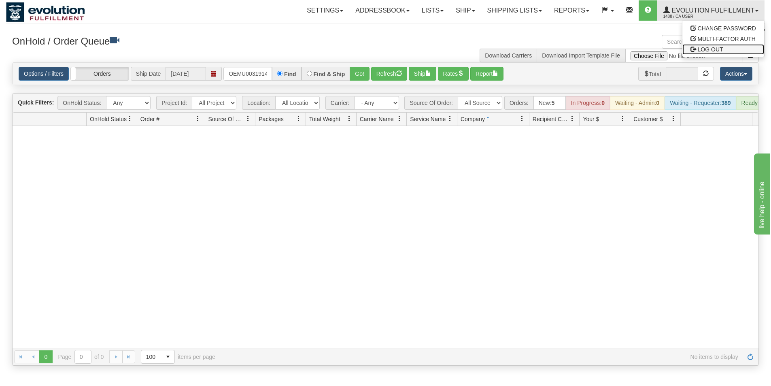
click at [712, 47] on span "LOG OUT" at bounding box center [710, 49] width 25 height 6
